Goal: Task Accomplishment & Management: Manage account settings

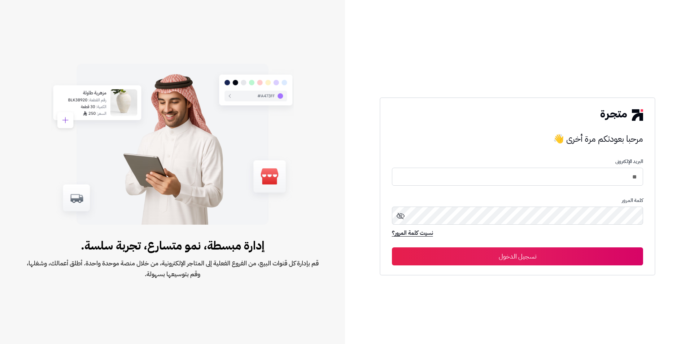
type input "*"
type input "**********"
click at [392, 248] on button "تسجيل الدخول" at bounding box center [518, 257] width 252 height 18
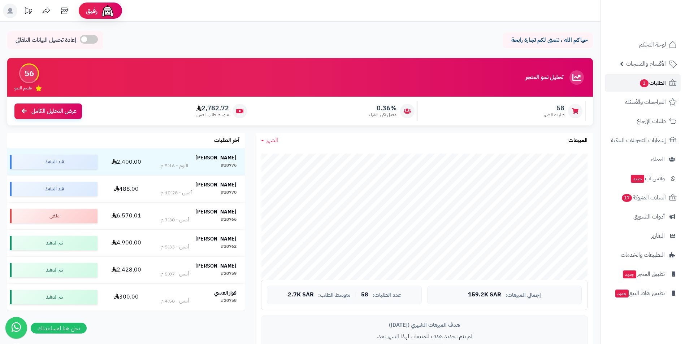
click at [646, 85] on span "1" at bounding box center [644, 83] width 9 height 9
